Goal: Find specific page/section: Find specific page/section

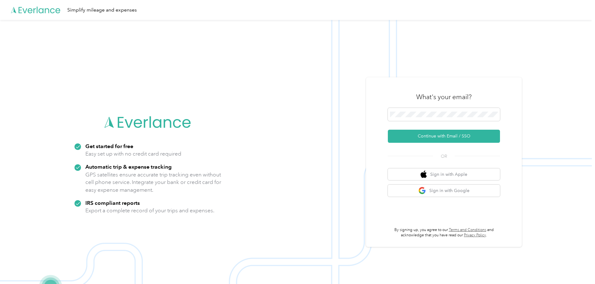
click at [295, 160] on img at bounding box center [296, 162] width 592 height 284
click at [441, 137] on button "Continue with Email / SSO" at bounding box center [444, 136] width 112 height 13
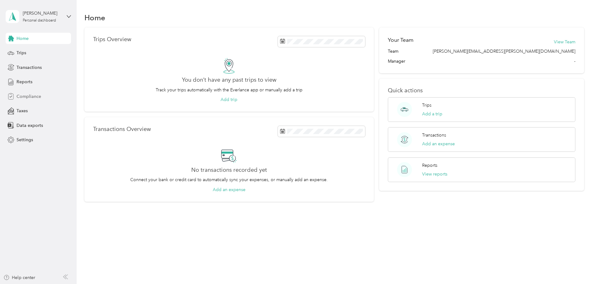
click at [31, 96] on span "Compliance" at bounding box center [29, 96] width 25 height 7
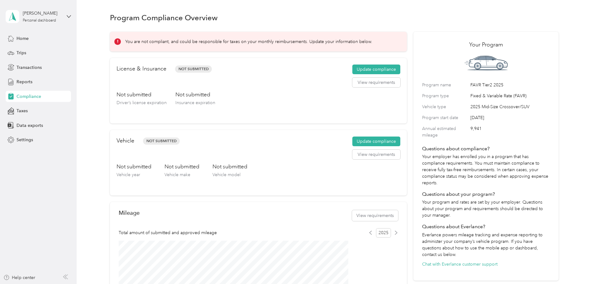
click at [113, 112] on div "You are not compliant, and could be responsible for taxes on your monthly reimb…" at bounding box center [334, 213] width 448 height 372
